Goal: Task Accomplishment & Management: Manage account settings

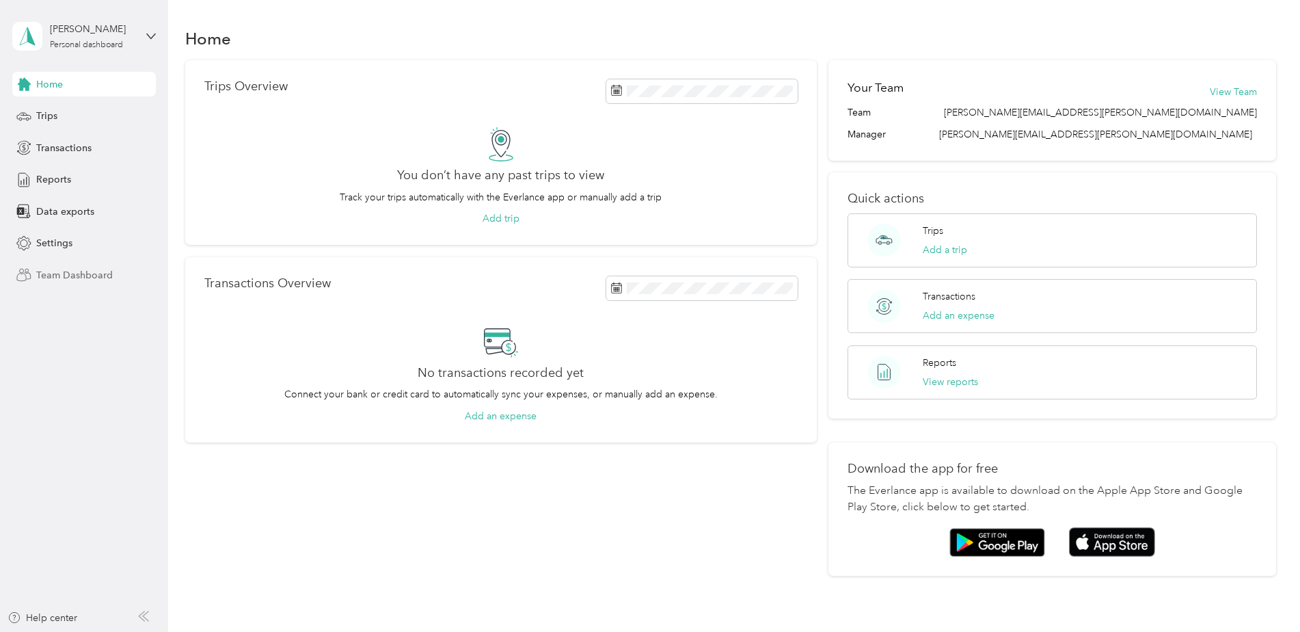
click at [100, 276] on span "Team Dashboard" at bounding box center [74, 275] width 77 height 14
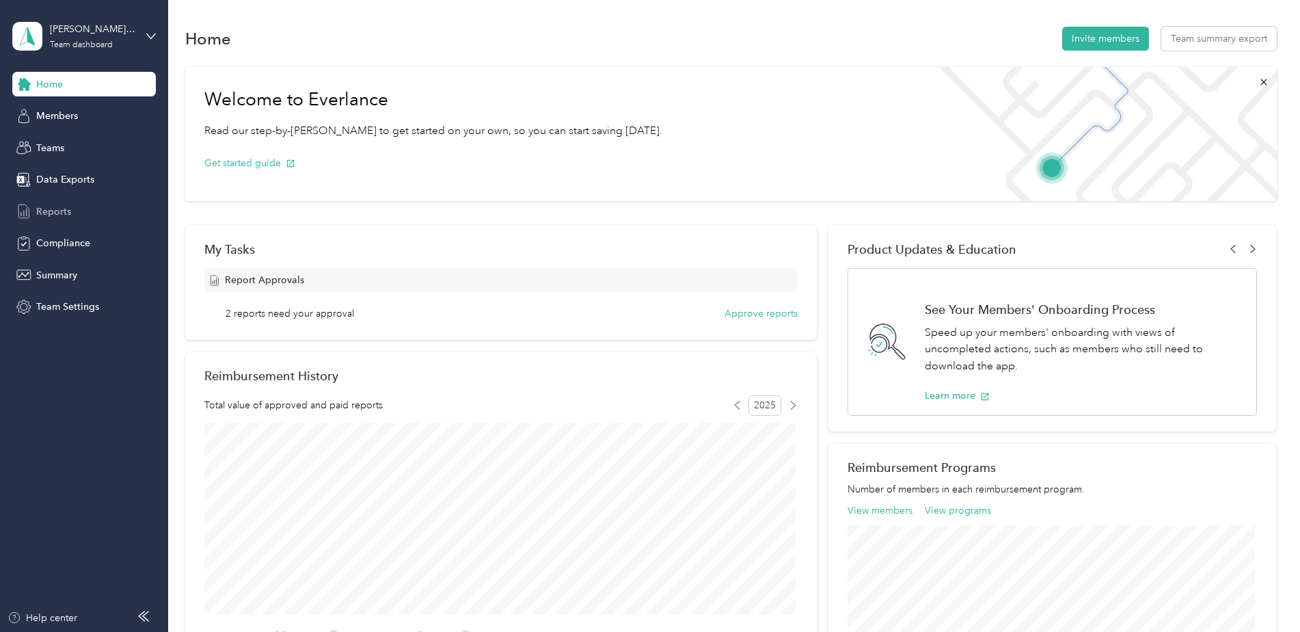
click at [62, 215] on span "Reports" at bounding box center [53, 211] width 35 height 14
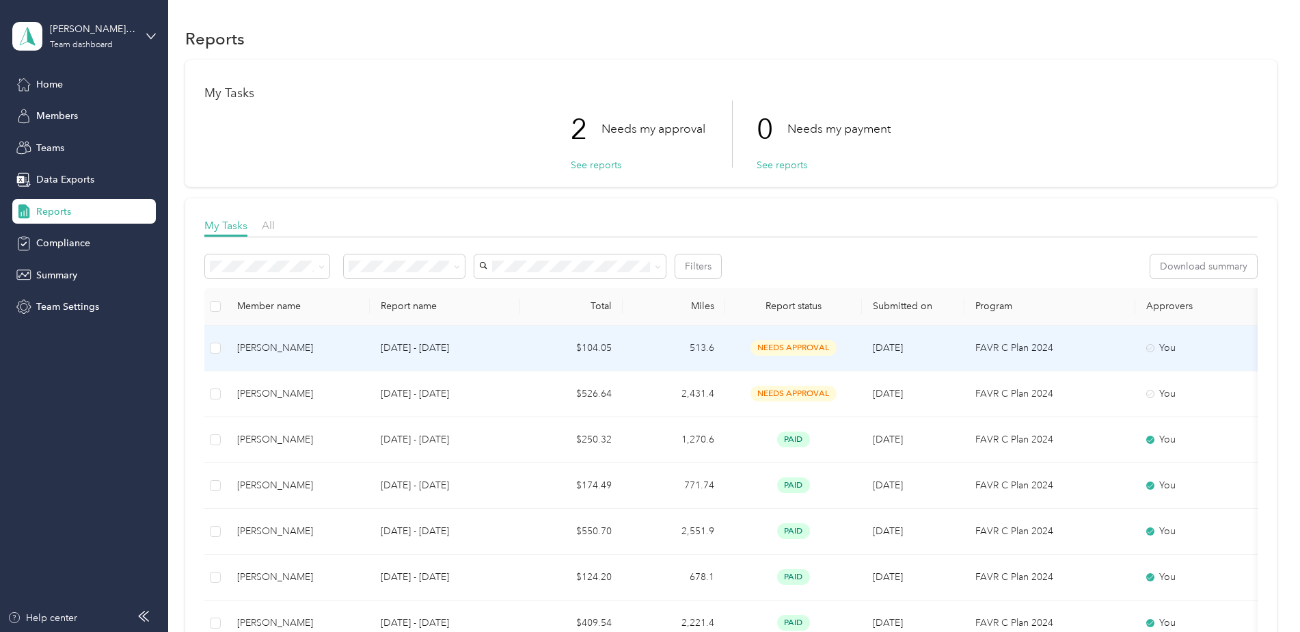
click at [808, 347] on span "needs approval" at bounding box center [793, 348] width 86 height 16
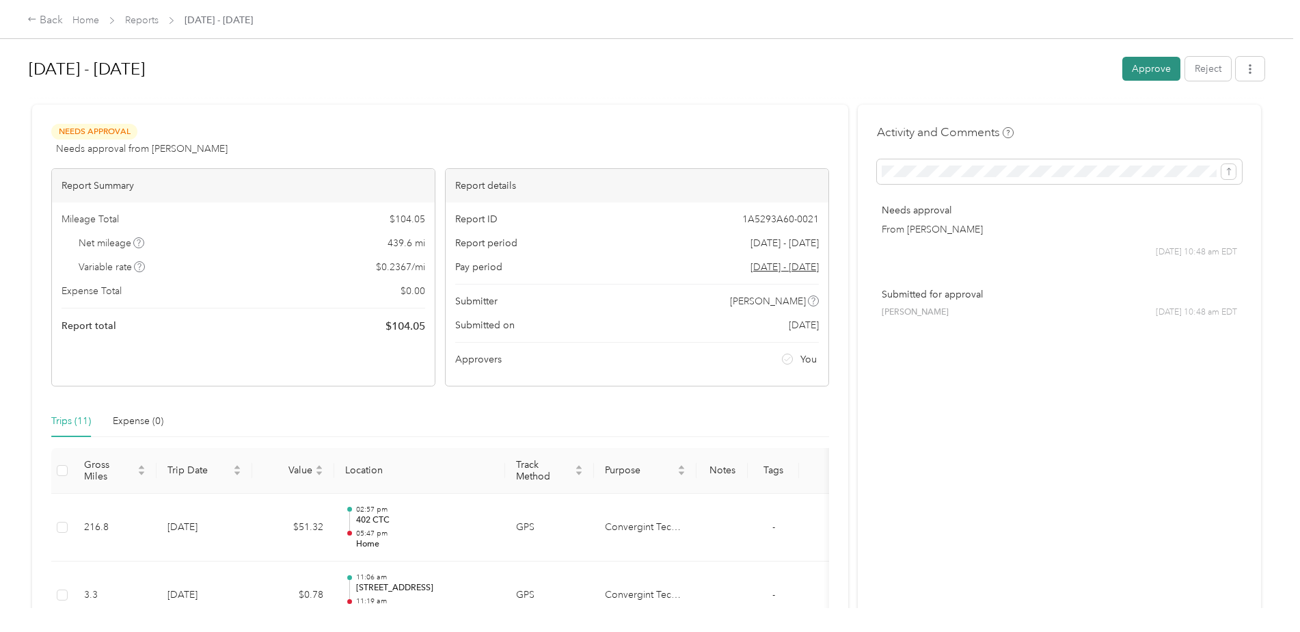
click at [1135, 70] on button "Approve" at bounding box center [1151, 69] width 58 height 24
click at [1153, 63] on button "Approve" at bounding box center [1151, 69] width 58 height 24
